Goal: Information Seeking & Learning: Learn about a topic

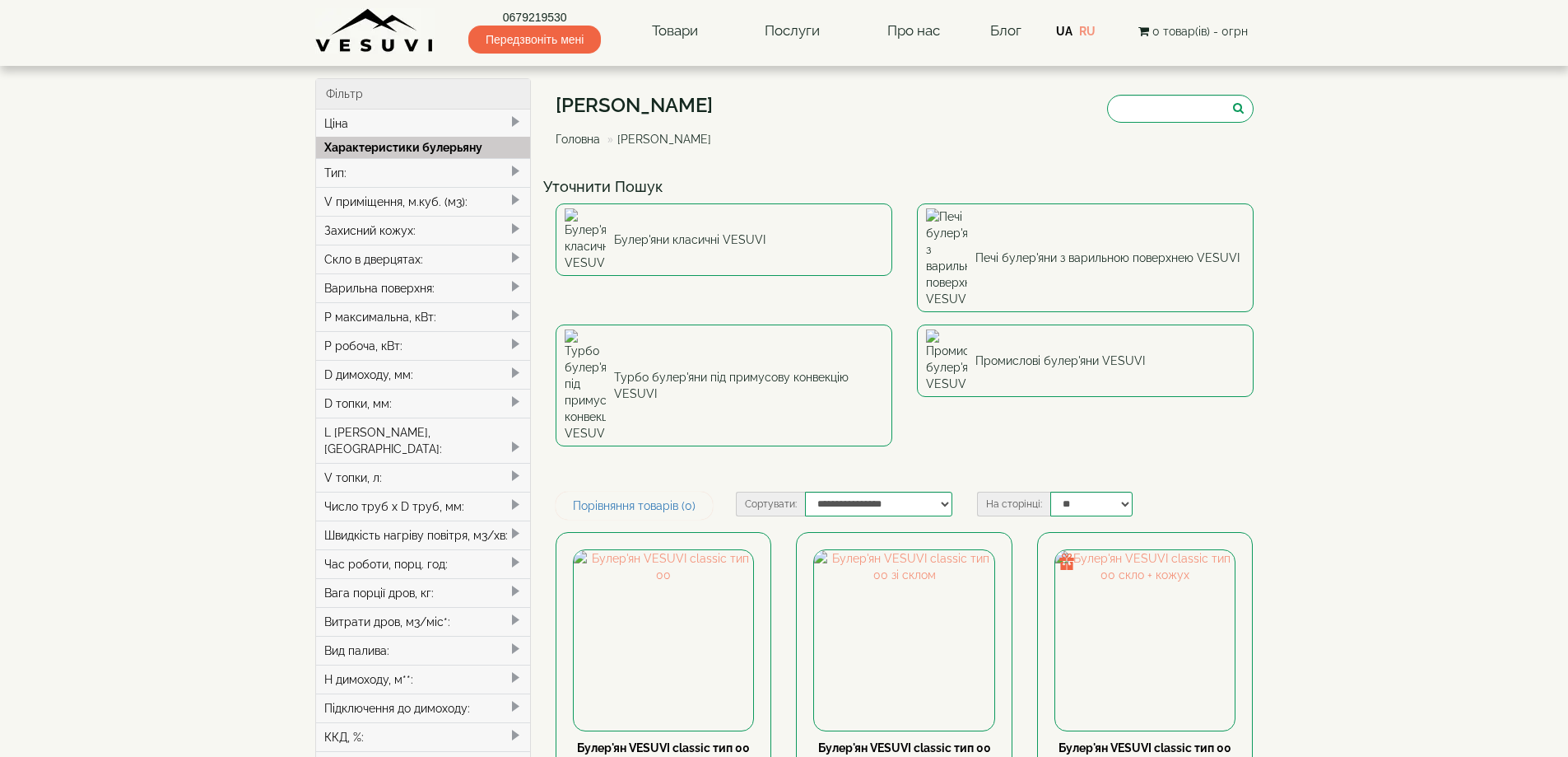
type input "*****"
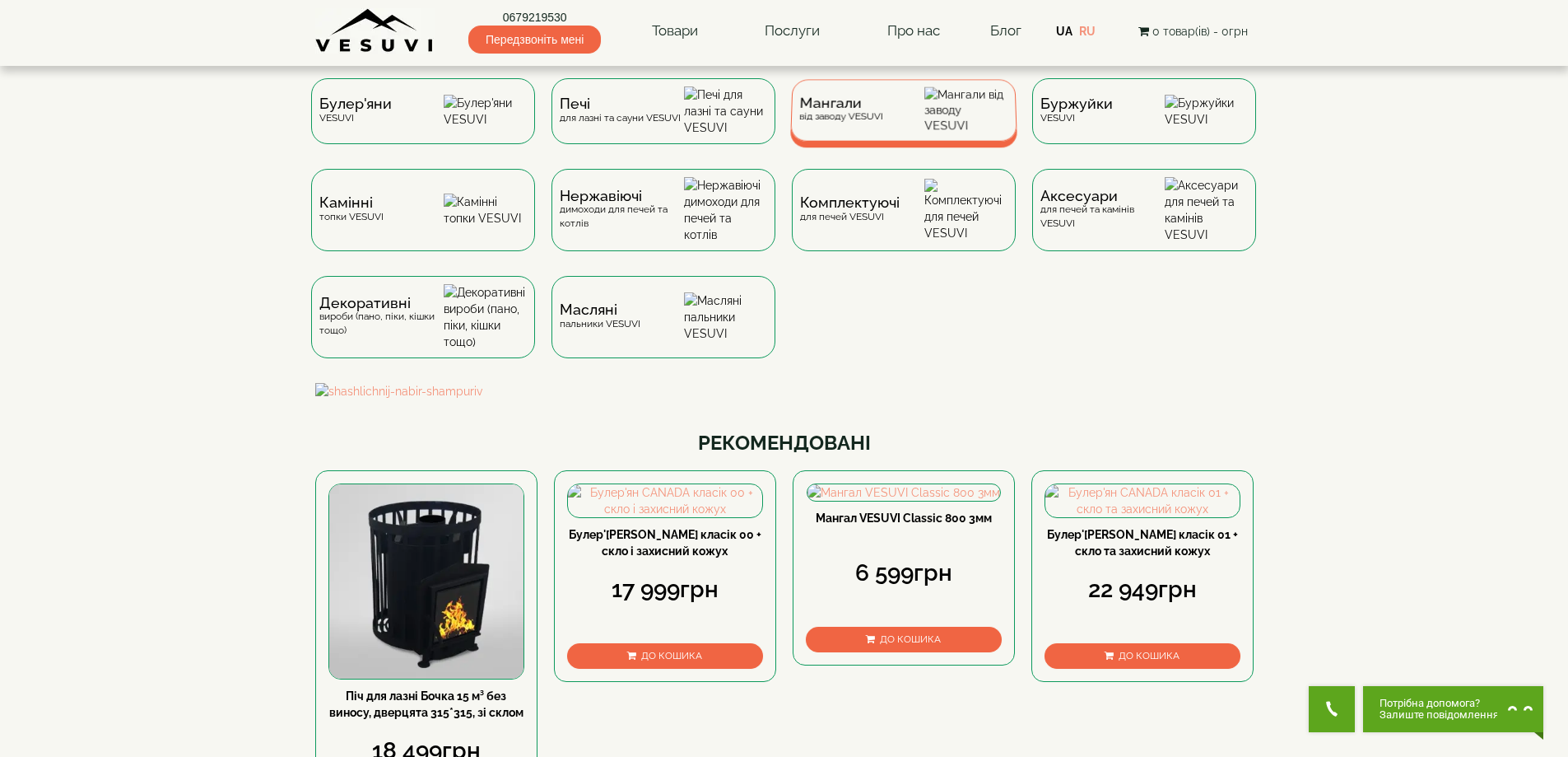
click at [829, 110] on span "Мангали" at bounding box center [841, 104] width 84 height 12
click at [467, 95] on img at bounding box center [485, 111] width 83 height 33
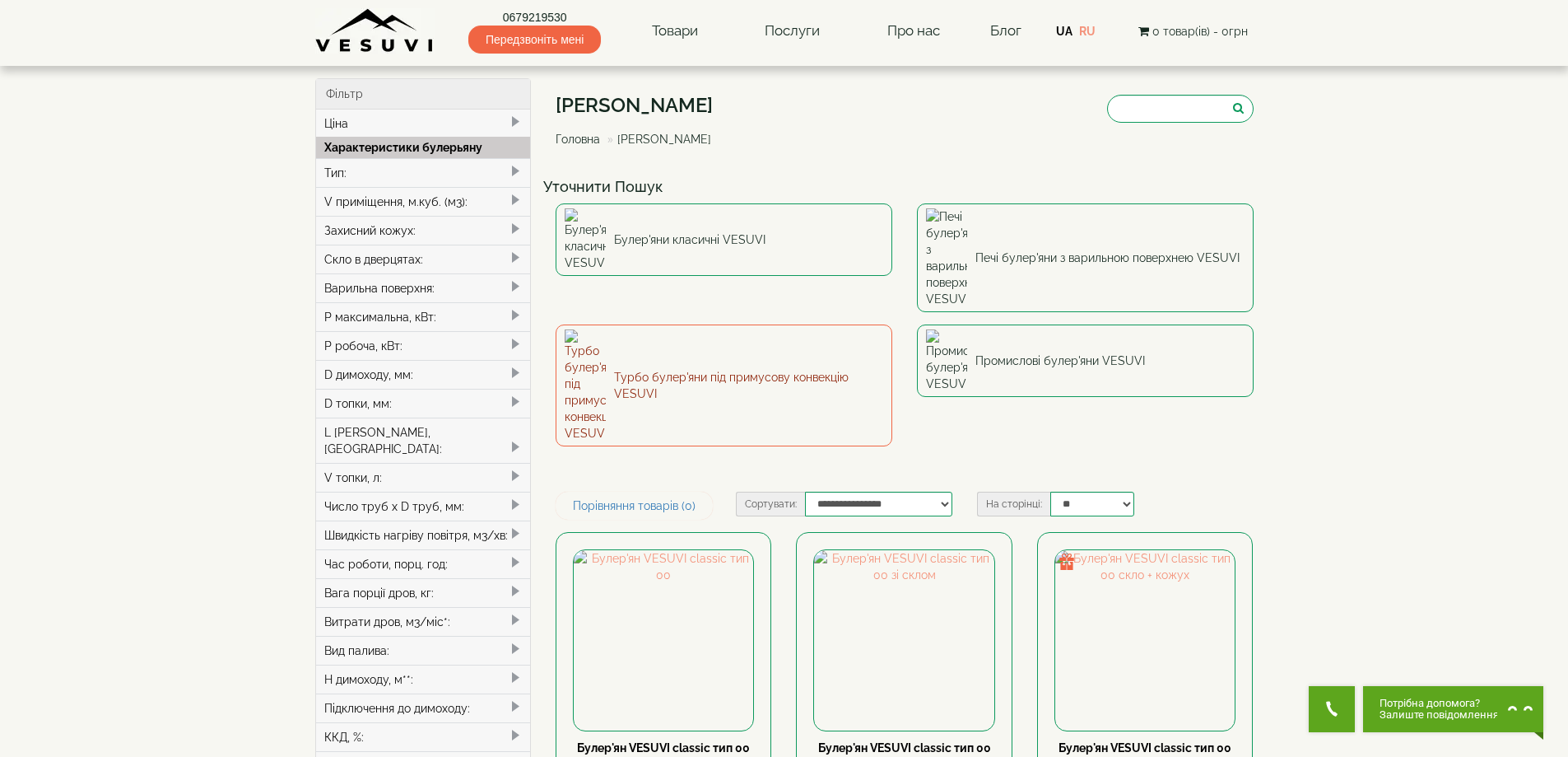
click at [770, 324] on link "Турбо булер'яни під примусову конвекцію VESUVI" at bounding box center [724, 385] width 336 height 122
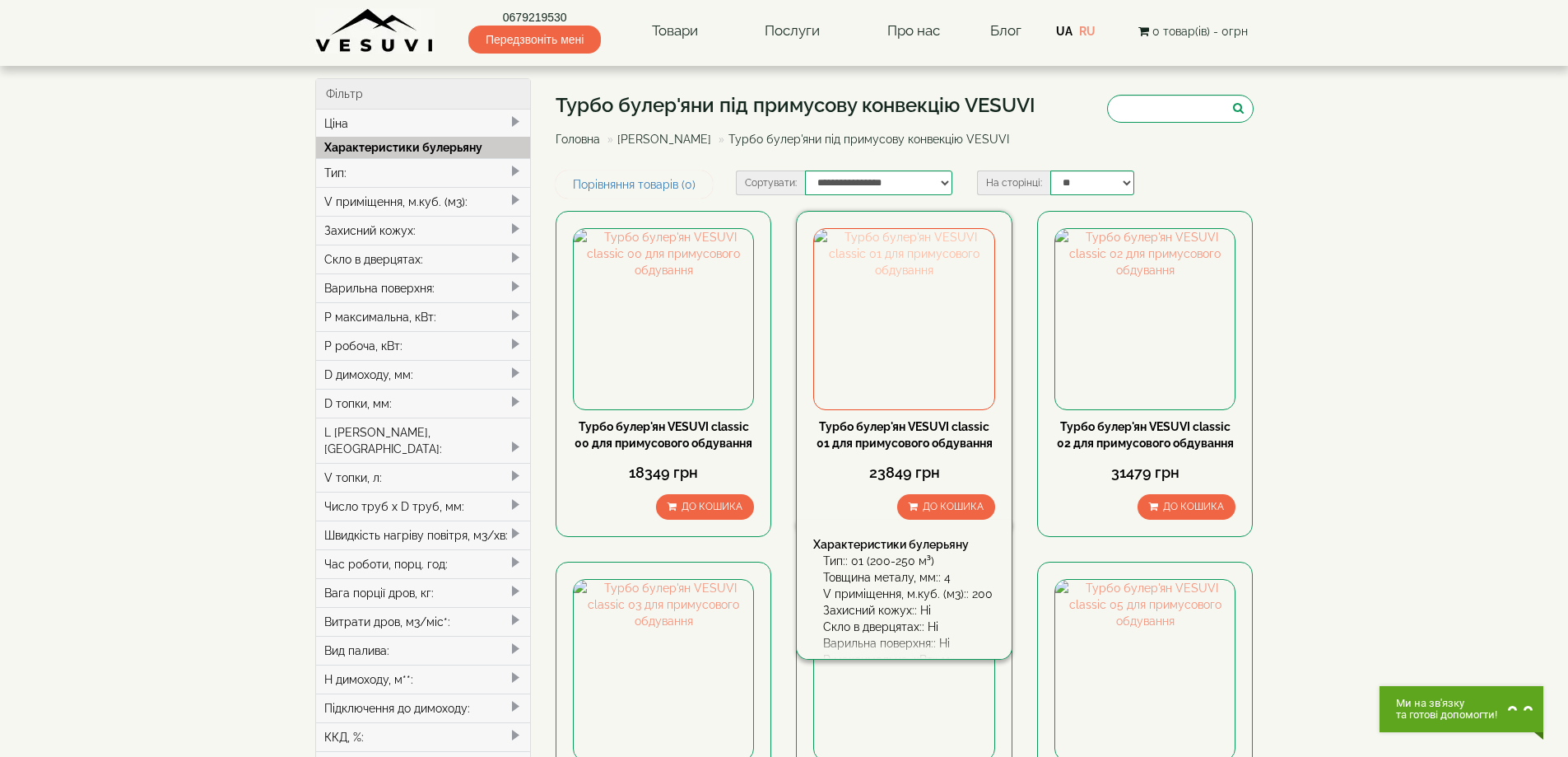
click at [873, 285] on img at bounding box center [903, 319] width 180 height 180
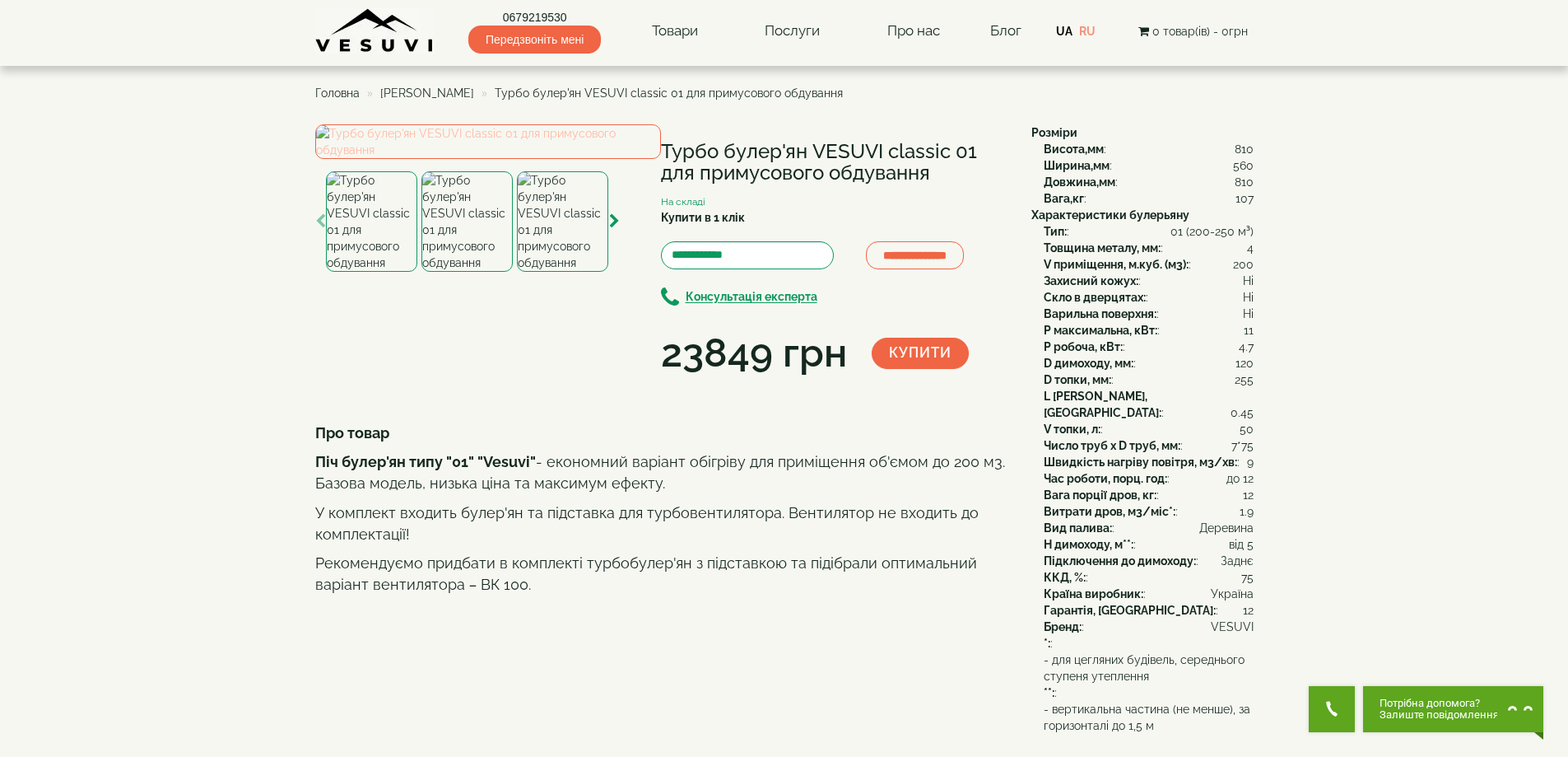
click at [468, 159] on img at bounding box center [488, 141] width 346 height 35
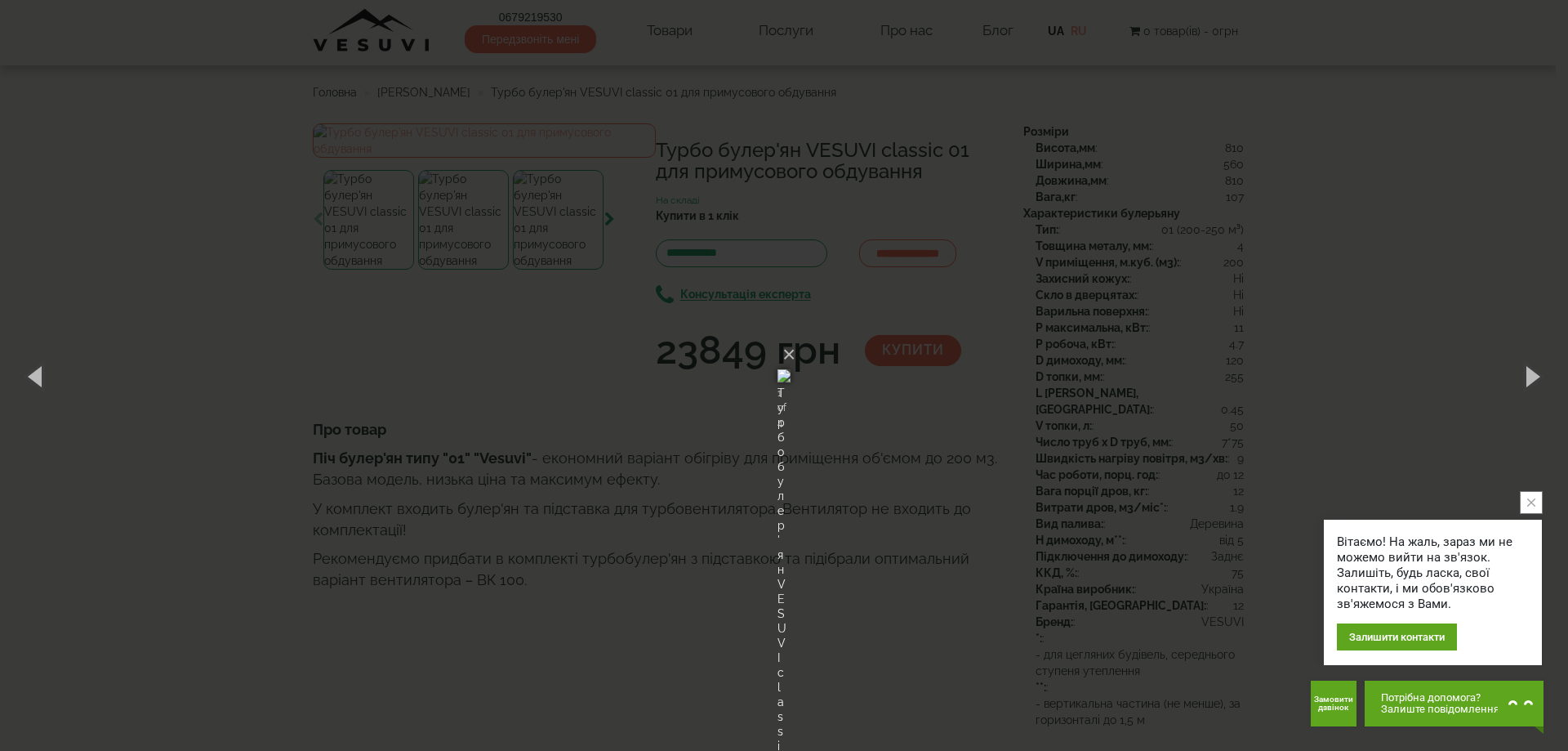
drag, startPoint x: 532, startPoint y: 257, endPoint x: 477, endPoint y: 256, distance: 55.0
click at [477, 256] on div "× Турбо булер'ян VESUVI classic 01 для примусового обдування 1 of 4 Loading..." at bounding box center [784, 375] width 1568 height 751
